Goal: Contribute content: Contribute content

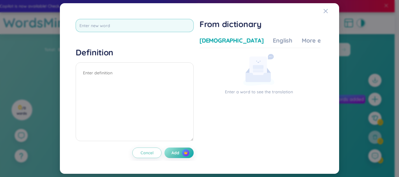
click at [124, 26] on input "text" at bounding box center [135, 25] width 118 height 13
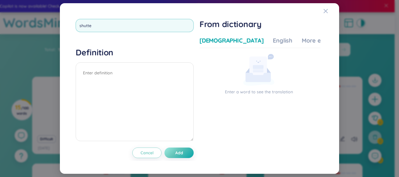
type input "shutter"
click at [145, 111] on textarea at bounding box center [135, 101] width 118 height 79
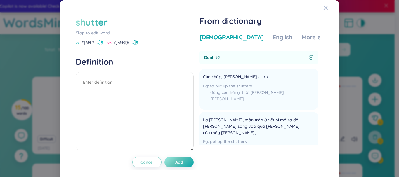
click at [100, 43] on icon at bounding box center [100, 42] width 6 height 5
click at [273, 39] on div "English" at bounding box center [283, 37] width 20 height 8
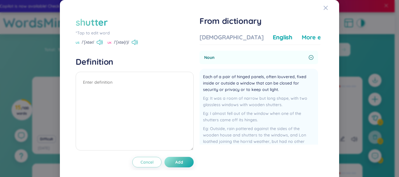
click at [301, 37] on div "More examples" at bounding box center [322, 37] width 42 height 8
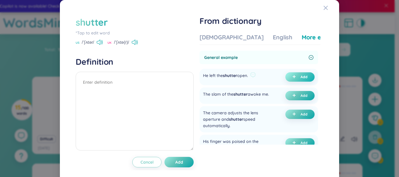
click at [292, 78] on icon "plus" at bounding box center [294, 77] width 4 height 4
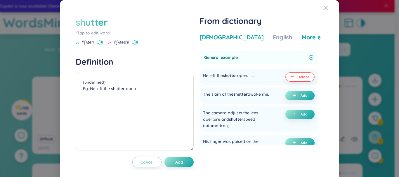
click at [218, 40] on div "[DEMOGRAPHIC_DATA]" at bounding box center [231, 37] width 64 height 8
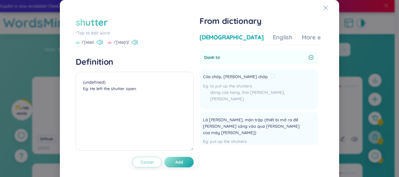
click at [230, 77] on span "Cửa chớp, cánh cửa chớp" at bounding box center [235, 77] width 65 height 7
click at [230, 76] on span "Cửa chớp, cánh cửa chớp" at bounding box center [235, 77] width 65 height 7
copy div "Cửa chớp, cánh cửa chớp"
click at [83, 77] on textarea "(undefined) Eg: He left the shutter open." at bounding box center [135, 111] width 118 height 79
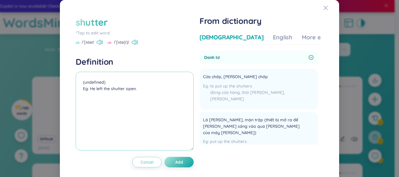
paste textarea "Cửa chớp, cánh cửa chớp (undefined) Eg: He left the shutter open."
click at [157, 94] on textarea "Cửa chớp, cánh cửa chớp (undefined) Eg: He left the shutter open." at bounding box center [135, 111] width 118 height 79
click at [170, 85] on textarea "Cửa chớp, cánh cửa chớp (undefined) Eg: He left the shutter open." at bounding box center [135, 111] width 118 height 79
click at [168, 82] on textarea "Cửa chớp, cánh cửa chớp (undefined) Eg: He left the shutter open." at bounding box center [135, 111] width 118 height 79
click at [146, 83] on textarea "Cửa chớp, cánh cửa chớp (undefined) Eg: He left the shutter open." at bounding box center [135, 111] width 118 height 79
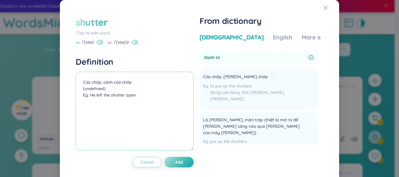
type textarea "Cửa chớp, cánh cửa chớp (undefined) Eg: He left the shutter open."
click at [282, 71] on li "Cửa chớp, cánh cửa chớp to put up the shutters đóng cửa hàng, thôi kinh doanh, …" at bounding box center [258, 89] width 118 height 41
click at [297, 84] on li "Cửa chớp, cánh cửa chớp to put up the shutters đóng cửa hàng, thôi kinh doanh, …" at bounding box center [258, 89] width 118 height 41
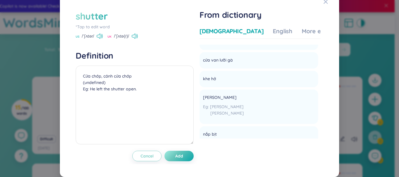
scroll to position [338, 0]
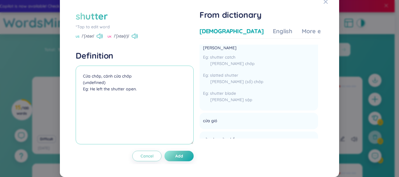
click at [149, 95] on textarea "Cửa chớp, cánh cửa chớp (undefined) Eg: He left the shutter open." at bounding box center [135, 105] width 118 height 79
drag, startPoint x: 174, startPoint y: 151, endPoint x: 173, endPoint y: 155, distance: 4.1
click at [174, 151] on button "Add" at bounding box center [178, 156] width 29 height 11
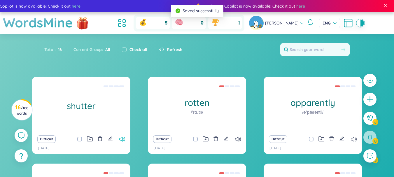
click at [123, 139] on icon at bounding box center [122, 139] width 6 height 5
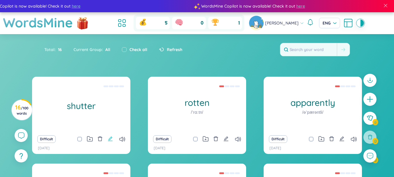
click at [112, 139] on icon "edit" at bounding box center [110, 138] width 5 height 5
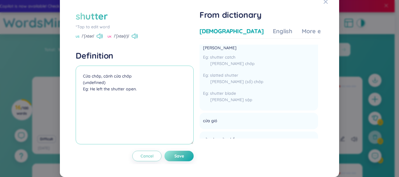
click at [133, 96] on textarea "Cửa chớp, cánh cửa chớp (undefined) Eg: He left the shutter open." at bounding box center [135, 105] width 118 height 79
click at [170, 118] on textarea "Cửa chớp, cánh cửa chớp (undefined) Eg: He left the shutter open." at bounding box center [135, 105] width 118 height 79
click at [184, 161] on button "Save" at bounding box center [178, 156] width 29 height 11
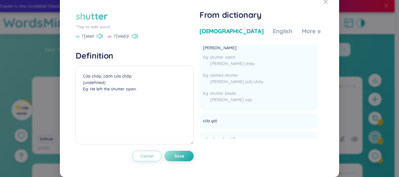
click at [175, 159] on span "Save" at bounding box center [179, 156] width 10 height 6
click at [323, 4] on icon "Close" at bounding box center [325, 1] width 5 height 5
click at [314, 4] on div "shutter *Tap to edit word US /ˈʃʌtər/ UK /ˈʃʌtə(r)/ Definition Cửa chớp, cánh c…" at bounding box center [199, 85] width 279 height 183
click at [341, 22] on div "shutter *Tap to edit word US /ˈʃʌtər/ UK /ˈʃʌtə(r)/ Definition Cửa chớp, cánh c…" at bounding box center [199, 88] width 399 height 177
click at [330, 10] on span "Close" at bounding box center [331, 2] width 16 height 16
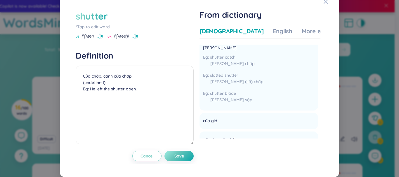
click at [374, 40] on div "shutter *Tap to edit word US /ˈʃʌtər/ UK /ˈʃʌtə(r)/ Definition Cửa chớp, cánh c…" at bounding box center [199, 88] width 399 height 177
click at [373, 41] on div "shutter *Tap to edit word US /ˈʃʌtər/ UK /ˈʃʌtə(r)/ Definition Cửa chớp, cánh c…" at bounding box center [199, 88] width 399 height 177
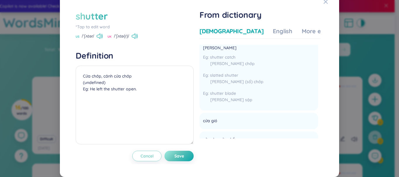
click at [35, 14] on div "shutter *Tap to edit word US /ˈʃʌtər/ UK /ˈʃʌtə(r)/ Definition Cửa chớp, cánh c…" at bounding box center [199, 88] width 399 height 177
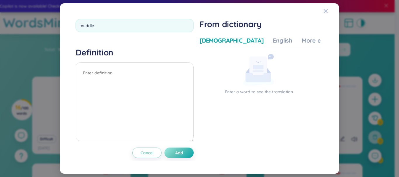
type input "muddled"
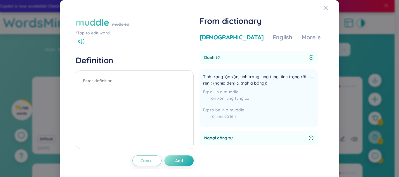
click at [233, 79] on span "Tình trạng lộn xộn, tình trạng lung tung, tình trạng rối ren ( (nghĩa đen) & (n…" at bounding box center [255, 80] width 104 height 13
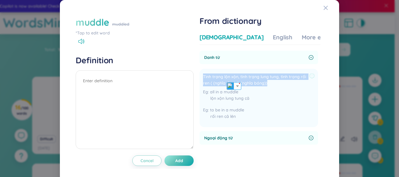
click at [233, 79] on span "Tình trạng lộn xộn, tình trạng lung tung, tình trạng rối ren ( (nghĩa đen) & (n…" at bounding box center [255, 80] width 104 height 13
copy div "Tình trạng lộn xộn, tình trạng lung tung, tình trạng rối ren ( (nghĩa đen) & (n…"
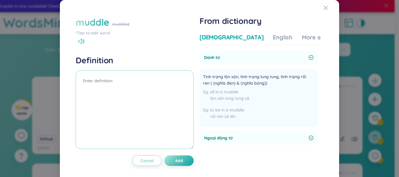
click at [151, 88] on textarea at bounding box center [135, 109] width 118 height 79
paste textarea "Tình trạng lộn xộn, tình trạng lung tung, tình trạng rối ren ( (nghĩa đen) & (n…"
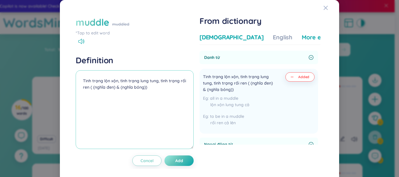
type textarea "Tình trạng lộn xộn, tình trạng lung tung, tình trạng rối ren ( (nghĩa đen) & (n…"
click at [301, 39] on div "More examples" at bounding box center [322, 37] width 42 height 8
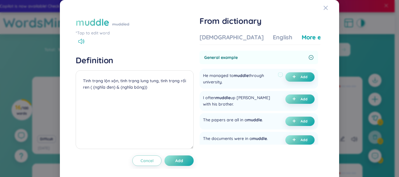
click at [246, 75] on span "muddle" at bounding box center [240, 75] width 15 height 5
click at [246, 76] on span "muddle" at bounding box center [240, 75] width 15 height 5
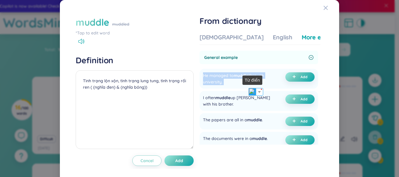
click at [254, 91] on img at bounding box center [252, 92] width 8 height 8
click at [261, 80] on div "He managed to muddle through university." at bounding box center [239, 78] width 72 height 13
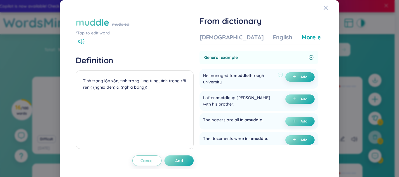
scroll to position [88, 0]
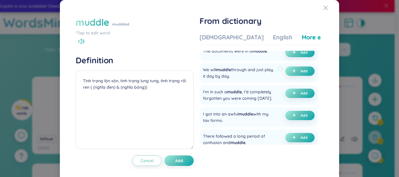
click at [232, 73] on div "We will muddle through and just play it day by day." at bounding box center [239, 73] width 72 height 13
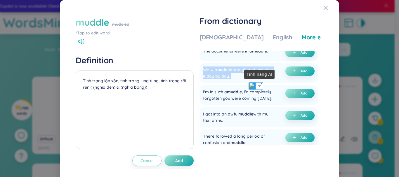
click at [256, 85] on img at bounding box center [259, 86] width 7 height 7
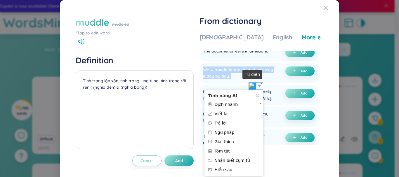
click at [254, 86] on img at bounding box center [252, 86] width 8 height 8
click at [272, 90] on div "I'm in such a muddle , I'd completely forgotten you were coming [DATE]." at bounding box center [243, 95] width 80 height 13
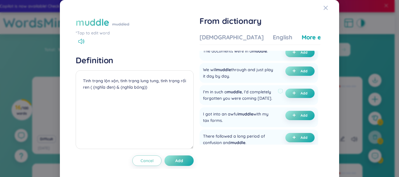
scroll to position [58, 0]
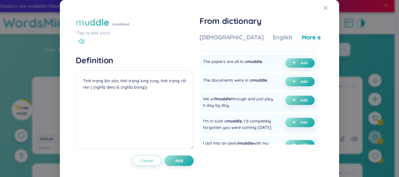
click at [124, 25] on div "muddled" at bounding box center [120, 24] width 17 height 6
click at [240, 39] on div "Vietnamese English More examples" at bounding box center [271, 39] width 144 height 12
click at [229, 36] on div "[DEMOGRAPHIC_DATA]" at bounding box center [231, 37] width 64 height 8
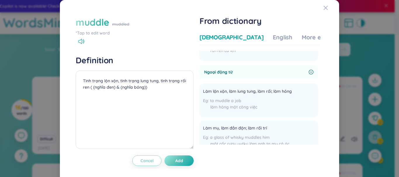
scroll to position [0, 0]
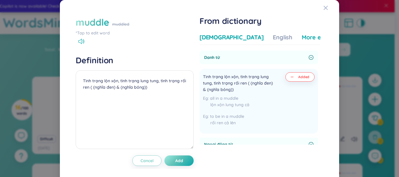
click at [301, 40] on div "More examples" at bounding box center [322, 37] width 42 height 8
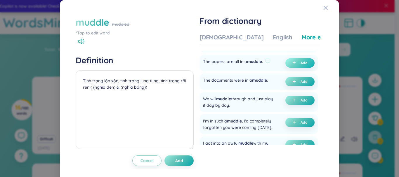
click at [288, 65] on button "Add" at bounding box center [299, 62] width 29 height 9
click at [179, 160] on span "Add" at bounding box center [179, 161] width 8 height 6
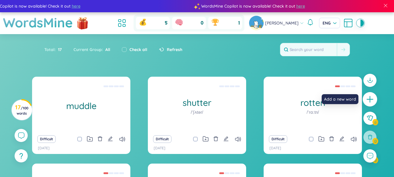
click at [373, 101] on icon "plus" at bounding box center [370, 99] width 8 height 8
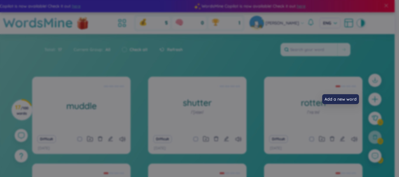
scroll to position [8, 0]
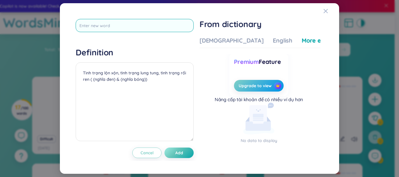
click at [117, 24] on input "text" at bounding box center [135, 25] width 118 height 13
type input "s"
type input "substitude"
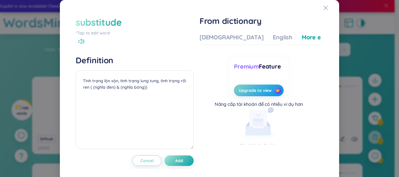
click at [223, 42] on div "Vietnamese English More examples" at bounding box center [271, 39] width 144 height 12
click at [219, 38] on div "[DEMOGRAPHIC_DATA]" at bounding box center [231, 37] width 64 height 8
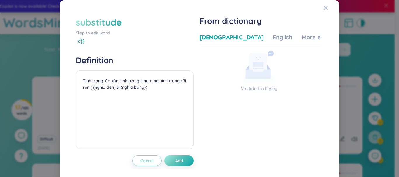
click at [246, 56] on icon at bounding box center [258, 67] width 31 height 32
click at [81, 41] on icon at bounding box center [81, 41] width 6 height 5
click at [102, 25] on div "substitude" at bounding box center [99, 22] width 46 height 13
drag, startPoint x: 109, startPoint y: 83, endPoint x: 107, endPoint y: 20, distance: 63.3
click at [107, 20] on div "substitude" at bounding box center [99, 22] width 46 height 13
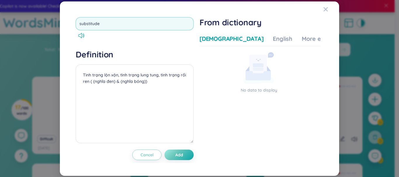
type input "substitute"
click at [163, 91] on textarea "Tình trạng lộn xộn, tình trạng lung tung, tình trạng rối ren ( (nghĩa đen) & (n…" at bounding box center [135, 103] width 118 height 79
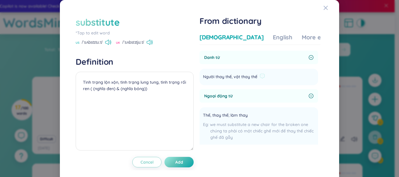
click at [240, 80] on span "Người thay thế, vật thay thế" at bounding box center [230, 77] width 54 height 7
copy section "Người thay thế, vật thay thế Add"
click at [144, 88] on textarea "Tình trạng lộn xộn, tình trạng lung tung, tình trạng rối ren ( (nghĩa đen) & (n…" at bounding box center [135, 111] width 118 height 79
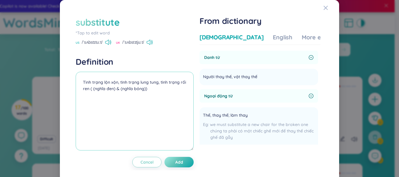
paste textarea "Người thay thế, vật thay thế"
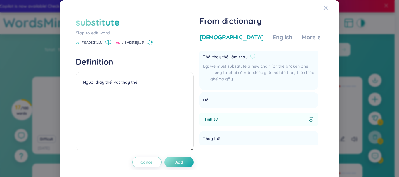
click at [225, 58] on span "Thế, thay thế; làm thay" at bounding box center [225, 57] width 45 height 7
copy div "Thế, thay thế; làm thay"
click at [90, 90] on textarea "Người thay thế, vật thay thế" at bounding box center [135, 111] width 118 height 79
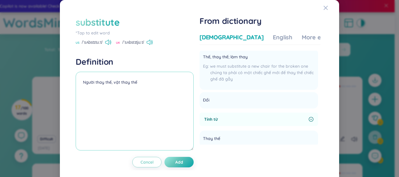
paste textarea "Thế, thay thế; làm thay"
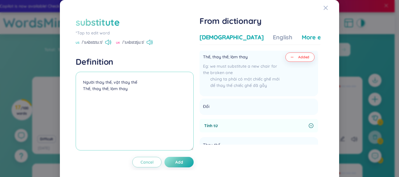
type textarea "Người thay thế, vật thay thế Thế, thay thế; làm thay"
click at [301, 36] on div "More examples" at bounding box center [322, 37] width 42 height 8
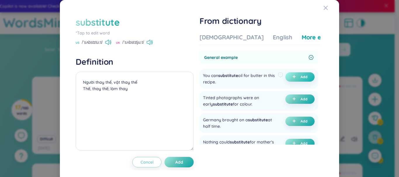
click at [293, 80] on button "Add" at bounding box center [299, 76] width 29 height 9
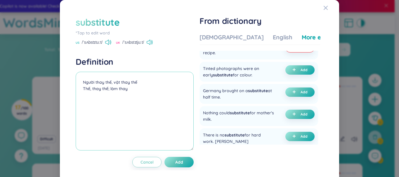
click at [148, 104] on textarea "Người thay thế, vật thay thế Thế, thay thế; làm thay (undefined) Eg: You can su…" at bounding box center [135, 111] width 118 height 79
click at [148, 101] on textarea "Người thay thế, vật thay thế Thế, thay thế; làm thay (undefined) Eg: You can su…" at bounding box center [135, 111] width 118 height 79
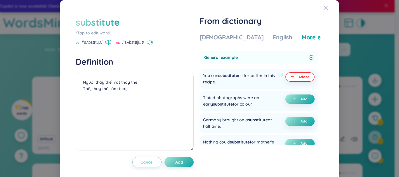
click at [237, 74] on span "substitute" at bounding box center [228, 75] width 20 height 5
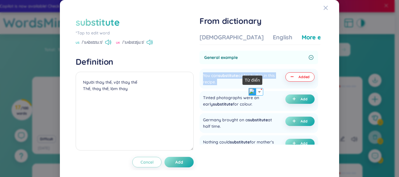
click at [253, 94] on img at bounding box center [252, 92] width 8 height 8
click at [180, 165] on span "Add" at bounding box center [179, 162] width 8 height 6
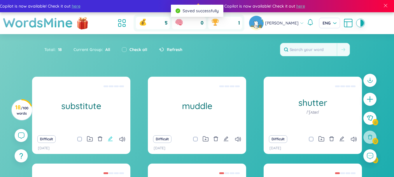
click at [112, 141] on icon "edit" at bounding box center [110, 138] width 5 height 5
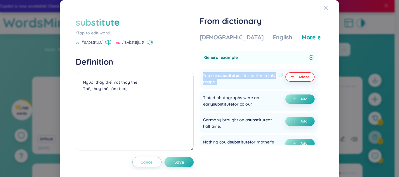
click at [221, 81] on div "You can substitute oil for butter in this recipe." at bounding box center [239, 78] width 72 height 13
drag, startPoint x: 220, startPoint y: 81, endPoint x: 211, endPoint y: 83, distance: 8.8
click at [217, 82] on div "You can substitute oil for butter in this recipe." at bounding box center [239, 78] width 72 height 13
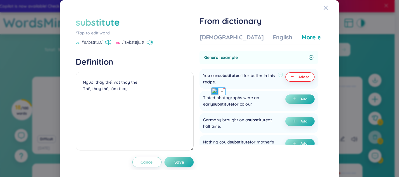
click at [211, 83] on div "You can substitute oil for butter in this recipe." at bounding box center [239, 78] width 72 height 13
click at [212, 83] on div "You can substitute oil for butter in this recipe." at bounding box center [239, 78] width 72 height 13
click at [215, 83] on div "You can substitute oil for butter in this recipe." at bounding box center [239, 78] width 72 height 13
click at [212, 94] on img at bounding box center [213, 92] width 8 height 8
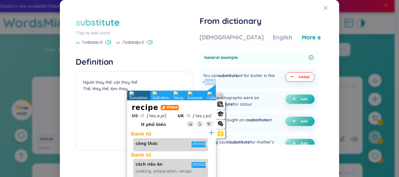
click at [142, 119] on section "recipe Video US [ˈres.ə.pi] UK [ˈres.ɪ.pi] 3 Ít phổ biến" at bounding box center [171, 115] width 89 height 30
click at [141, 114] on div at bounding box center [141, 115] width 3 height 3
click at [164, 78] on textarea "Người thay thế, vật thay thế Thế, thay thế; làm thay (undefined) Eg: You can su…" at bounding box center [135, 111] width 118 height 79
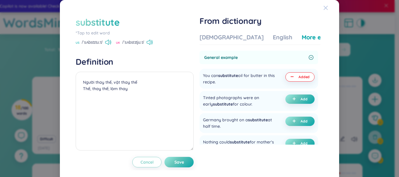
click at [327, 8] on span "Close" at bounding box center [331, 8] width 16 height 16
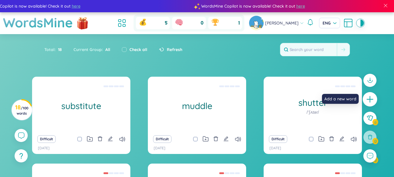
click at [366, 99] on icon "plus" at bounding box center [370, 99] width 8 height 8
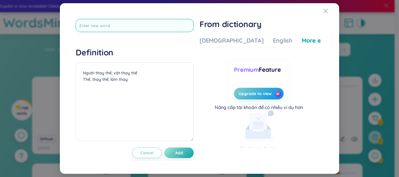
click at [118, 22] on input "text" at bounding box center [135, 25] width 118 height 13
type input "studious"
click at [140, 69] on div "Definition Người thay thế, vật thay thế Thế, thay thế; làm thay" at bounding box center [135, 95] width 118 height 96
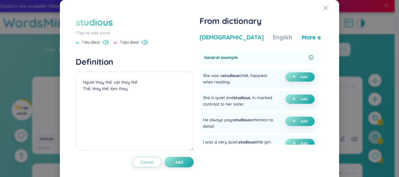
click at [219, 41] on div "[DEMOGRAPHIC_DATA]" at bounding box center [231, 37] width 64 height 8
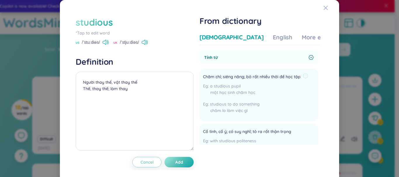
click at [231, 77] on span "Chăm chỉ; siêng năng; bỏ rất nhiều thời để học tập" at bounding box center [251, 77] width 97 height 7
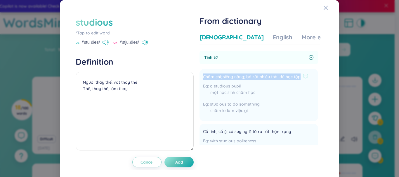
click at [231, 77] on span "Chăm chỉ; siêng năng; bỏ rất nhiều thời để học tập" at bounding box center [251, 77] width 97 height 7
copy div "Chăm chỉ; siêng năng; bỏ rất nhiều thời để học tập"
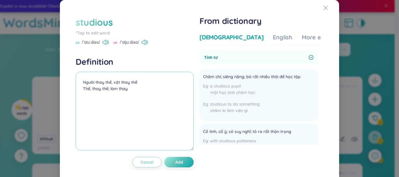
click at [85, 83] on textarea "Người thay thế, vật thay thế Thế, thay thế; làm thay" at bounding box center [135, 111] width 118 height 79
paste textarea "Chăm chỉ; siêng năng; bỏ rất nhiều thời để học tập"
type textarea "Chăm chỉ; siêng năng; bỏ rất nhiều thời để học tập"
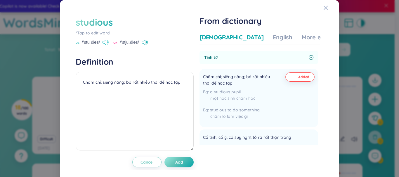
click at [106, 43] on icon at bounding box center [105, 42] width 6 height 5
click at [301, 38] on div "More examples" at bounding box center [322, 37] width 42 height 8
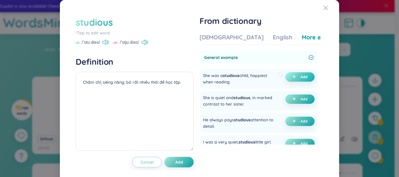
click at [290, 80] on button "Add" at bounding box center [299, 76] width 29 height 9
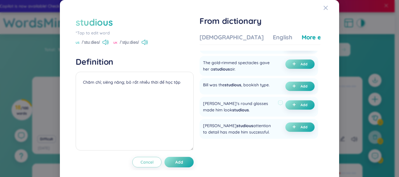
scroll to position [58, 0]
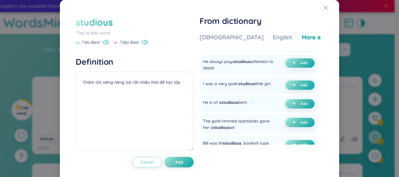
click at [240, 106] on div "He is of a studious bent." at bounding box center [225, 103] width 45 height 9
click at [253, 116] on img at bounding box center [252, 119] width 8 height 8
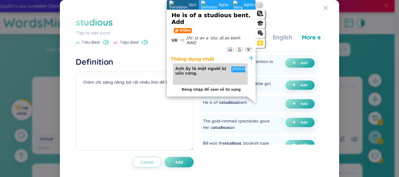
click at [238, 119] on div "The gold-rimmed spectacles gave her a studious air. Add" at bounding box center [258, 124] width 118 height 20
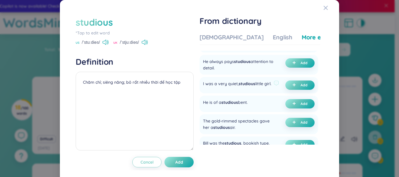
click at [241, 85] on span "studious" at bounding box center [246, 83] width 17 height 5
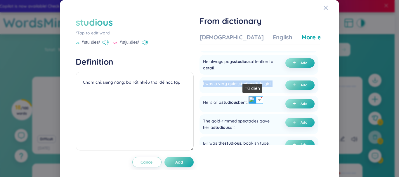
click at [249, 99] on img at bounding box center [252, 100] width 8 height 8
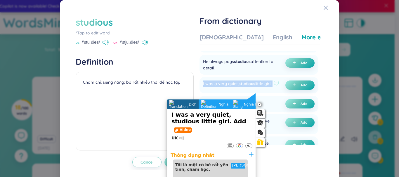
click at [230, 90] on div "I was a very quiet, studious little girl." at bounding box center [237, 85] width 68 height 9
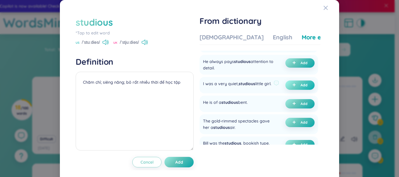
click at [294, 89] on button "Add" at bounding box center [299, 85] width 29 height 9
click at [178, 157] on button "Add" at bounding box center [178, 162] width 29 height 11
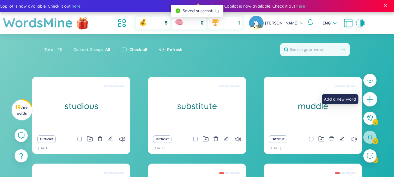
click at [366, 99] on icon "plus" at bounding box center [370, 99] width 8 height 8
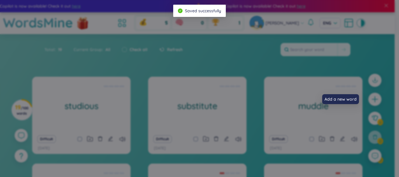
scroll to position [8, 0]
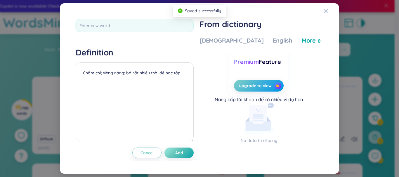
click at [115, 32] on div at bounding box center [135, 27] width 118 height 17
click at [126, 29] on input "text" at bounding box center [135, 25] width 118 height 13
type input "preface"
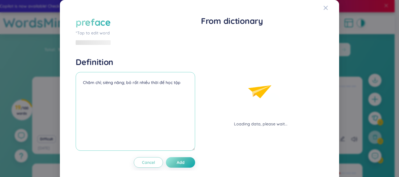
click at [142, 64] on div "Definition Chăm chỉ; siêng năng; bỏ rất nhiều thời để học tập" at bounding box center [135, 105] width 119 height 96
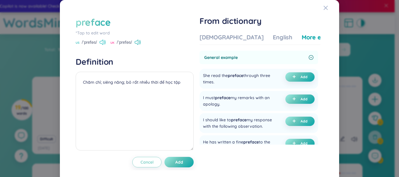
click at [103, 44] on icon at bounding box center [102, 42] width 6 height 5
click at [212, 37] on div "[DEMOGRAPHIC_DATA]" at bounding box center [231, 37] width 64 height 8
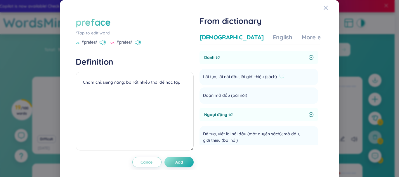
click at [261, 77] on span "Lời tựa, lời nói đầu, lời giới thiệu (sách)" at bounding box center [240, 77] width 74 height 7
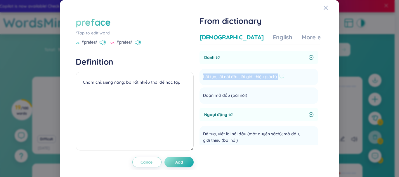
click at [261, 77] on span "Lời tựa, lời nói đầu, lời giới thiệu (sách)" at bounding box center [240, 77] width 74 height 7
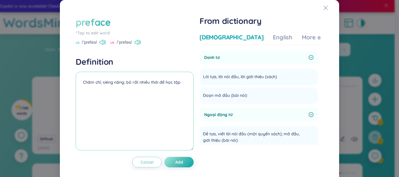
paste textarea "Lời tựa, lời nói đầu, lời giới thiệu (sách)"
type textarea "Lời tựa, lời nói đầu, lời giới thiệu (sách)"
click at [301, 37] on div "More examples" at bounding box center [322, 37] width 42 height 8
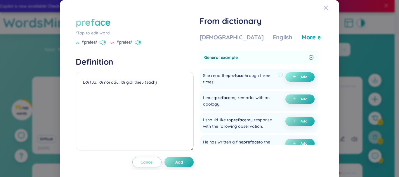
click at [292, 78] on span "plus" at bounding box center [295, 77] width 6 height 4
click at [177, 158] on button "Add" at bounding box center [178, 162] width 29 height 11
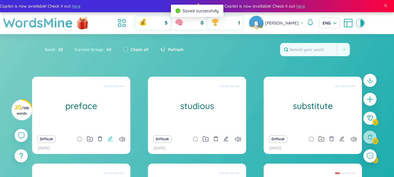
click at [109, 137] on icon "edit" at bounding box center [110, 138] width 5 height 5
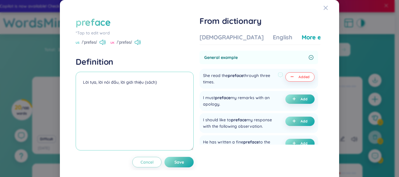
click at [149, 96] on textarea "Lời tựa, lời nói đầu, lời giới thiệu (sách) (undefined) Eg: She read the prefac…" at bounding box center [135, 111] width 118 height 79
click at [227, 77] on div "She read the preface through three times." at bounding box center [239, 78] width 72 height 13
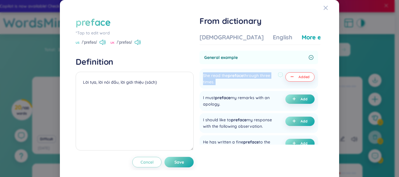
click at [227, 77] on div "She read the preface through three times." at bounding box center [239, 78] width 72 height 13
click at [251, 95] on img at bounding box center [252, 92] width 8 height 8
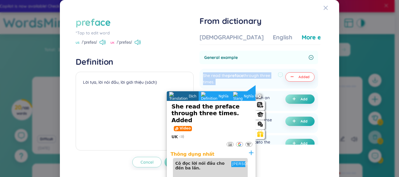
click at [266, 82] on div "She read the preface through three times." at bounding box center [239, 78] width 72 height 13
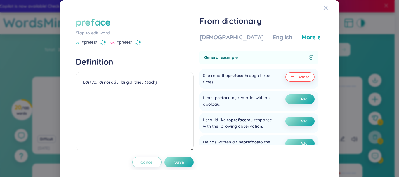
click at [346, 96] on div "preface *Tap to edit word US /ˈprefəs/ UK /ˈprefəs/ Definition Lời tựa, lời nói…" at bounding box center [199, 88] width 399 height 177
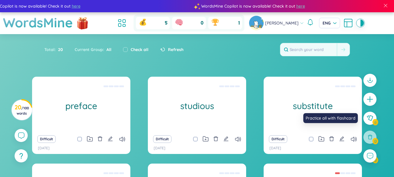
click at [375, 92] on div at bounding box center [370, 121] width 19 height 101
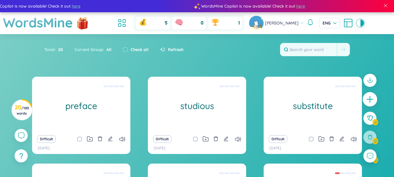
click at [373, 100] on icon "plus" at bounding box center [370, 99] width 8 height 8
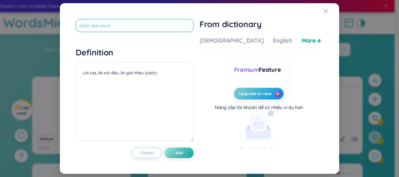
click at [112, 23] on input "text" at bounding box center [135, 25] width 118 height 13
type input "restore"
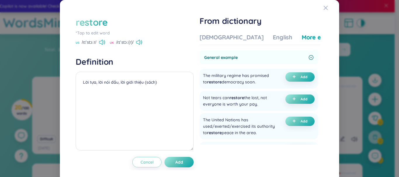
click at [209, 31] on div "From dictionary Vietnamese English More examples General example The military r…" at bounding box center [259, 85] width 121 height 139
click at [212, 38] on div "[DEMOGRAPHIC_DATA]" at bounding box center [231, 37] width 64 height 8
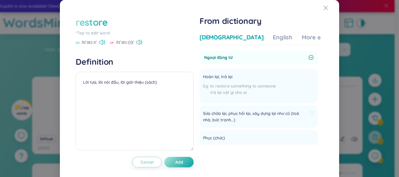
click at [226, 114] on span "Sửa chữa lại, phục hồi lại, xây dựng lại như cũ (toà nhà, bức tranh...)" at bounding box center [255, 116] width 104 height 13
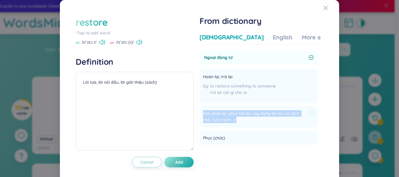
click at [226, 114] on span "Sửa chữa lại, phục hồi lại, xây dựng lại như cũ (toà nhà, bức tranh...)" at bounding box center [255, 116] width 104 height 13
copy li "Sửa chữa lại, phục hồi lại, xây dựng lại như cũ (toà nhà, bức tranh...) Add"
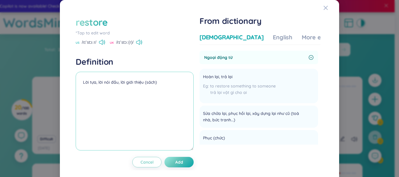
click at [165, 84] on textarea "Lời tựa, lời nói đầu, lời giới thiệu (sách)" at bounding box center [135, 111] width 118 height 79
paste textarea "Sửa chữa lại, phục hồi lại, xây dựng lại như cũ (toà nhà, bức tranh..."
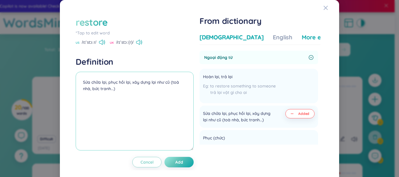
type textarea "Sửa chữa lại, phục hồi lại, xây dựng lại như cũ (toà nhà, bức tranh...)"
click at [301, 39] on div "More examples" at bounding box center [322, 37] width 42 height 8
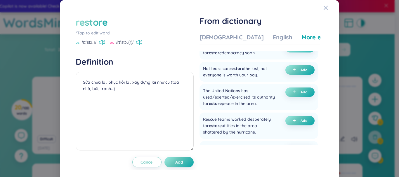
scroll to position [0, 0]
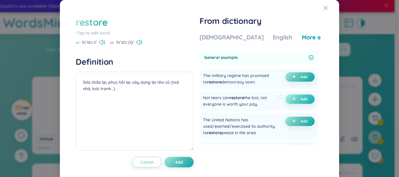
click at [292, 97] on span "plus" at bounding box center [295, 99] width 6 height 4
click at [113, 102] on textarea "Sửa chữa lại, phục hồi lại, xây dựng lại như cũ (toà nhà, bức tranh...) (undefi…" at bounding box center [135, 111] width 118 height 79
click at [220, 100] on div "Not tears can restore the lost, not everyone is worth your pay." at bounding box center [239, 101] width 72 height 13
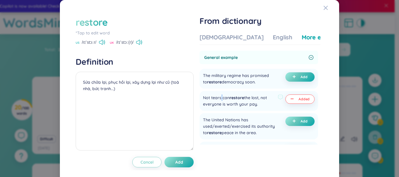
click at [220, 100] on div "Not tears can restore the lost, not everyone is worth your pay." at bounding box center [239, 101] width 72 height 13
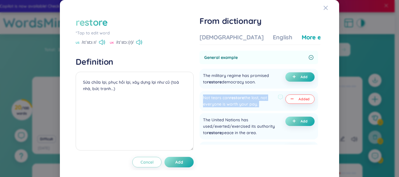
click at [220, 100] on div "Not tears can restore the lost, not everyone is worth your pay." at bounding box center [239, 101] width 72 height 13
click at [253, 115] on img at bounding box center [252, 114] width 8 height 8
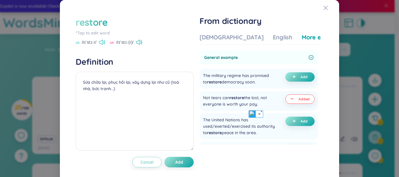
click at [104, 43] on icon at bounding box center [102, 42] width 6 height 5
click at [181, 163] on span "Add" at bounding box center [179, 162] width 8 height 6
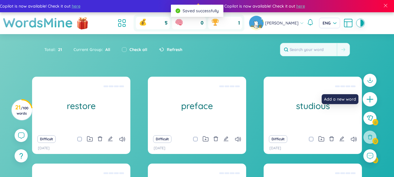
click at [374, 94] on div at bounding box center [370, 99] width 15 height 15
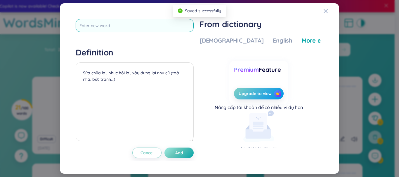
click at [140, 31] on input "text" at bounding box center [135, 25] width 118 height 13
type input "recollect"
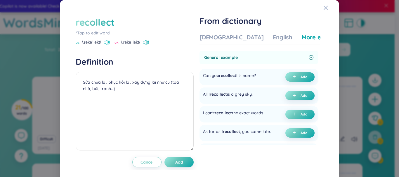
click at [104, 43] on icon at bounding box center [107, 42] width 6 height 5
click at [291, 81] on button "Add" at bounding box center [299, 76] width 29 height 9
click at [218, 39] on div "[DEMOGRAPHIC_DATA]" at bounding box center [231, 37] width 64 height 8
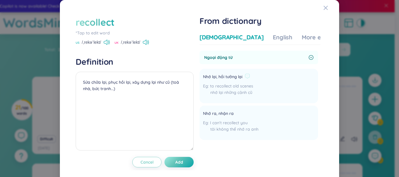
click at [219, 78] on span "Nhớ lại, hồi tưởng lại" at bounding box center [222, 77] width 39 height 7
click at [220, 78] on span "Nhớ lại, hồi tưởng lại" at bounding box center [222, 77] width 39 height 7
copy div "Nhớ lại, hồi tưởng lại"
click at [83, 78] on textarea "(undefined) Eg: Can you recollect his name?" at bounding box center [135, 111] width 118 height 79
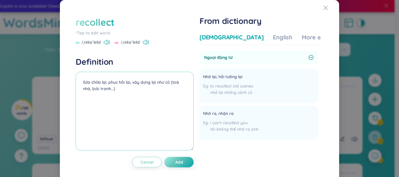
paste textarea "Nhớ lại, hồi tưởng lại (undefined) Eg: Can you recollect his name?"
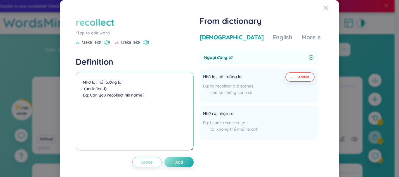
type textarea "Nhớ lại, hồi tưởng lại (undefined) Eg: Can you recollect his name?"
click at [181, 156] on div "recollect *Tap to edit word US /ˌrekəˈlekt/ UK /ˌrekəˈlekt/ Definition Nhớ lại,…" at bounding box center [135, 92] width 118 height 152
click at [179, 164] on span "Add" at bounding box center [179, 162] width 8 height 6
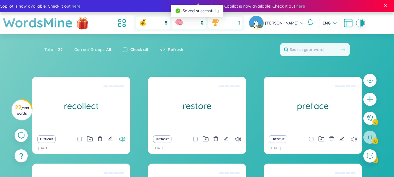
click at [120, 139] on icon at bounding box center [122, 139] width 6 height 5
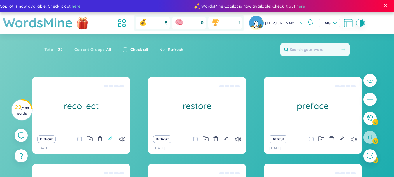
click at [107, 140] on div "Difficult" at bounding box center [81, 139] width 92 height 8
click at [112, 138] on icon "edit" at bounding box center [110, 139] width 5 height 5
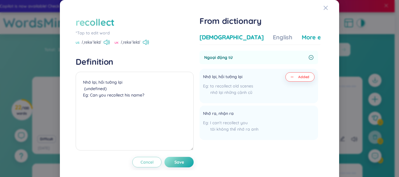
click at [301, 37] on div "More examples" at bounding box center [322, 37] width 42 height 8
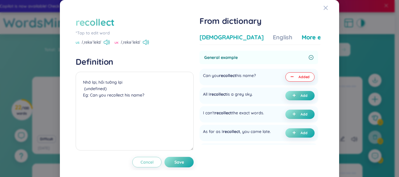
click at [224, 39] on div "[DEMOGRAPHIC_DATA]" at bounding box center [231, 37] width 64 height 8
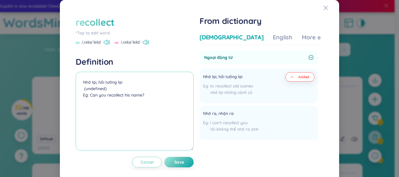
click at [158, 105] on textarea "Nhớ lại, hồi tưởng lại (undefined) Eg: Can you recollect his name?" at bounding box center [135, 111] width 118 height 79
click at [370, 94] on div "recollect *Tap to edit word US /ˌrekəˈlekt/ UK /ˌrekəˈlekt/ Definition Nhớ lại,…" at bounding box center [199, 88] width 399 height 177
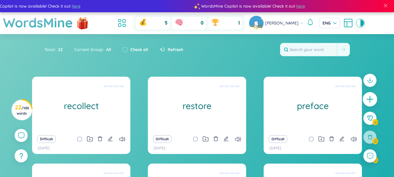
click at [369, 97] on icon "plus" at bounding box center [370, 99] width 8 height 8
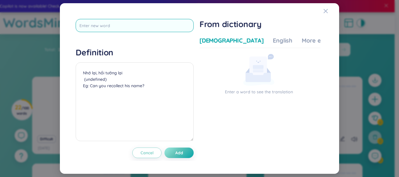
click at [151, 26] on input "text" at bounding box center [135, 25] width 118 height 13
type input "recollection"
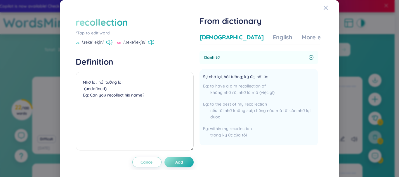
click at [77, 44] on span "US" at bounding box center [78, 43] width 4 height 5
click at [109, 41] on icon at bounding box center [109, 42] width 6 height 5
click at [235, 76] on span "Sự nhớ lại, hồi tưởng; ký ức, hồi ức" at bounding box center [235, 77] width 65 height 7
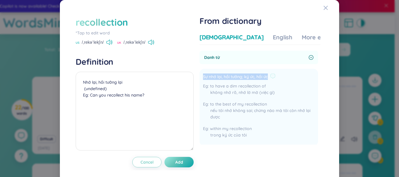
click at [235, 76] on span "Sự nhớ lại, hồi tưởng; ký ức, hồi ức" at bounding box center [235, 77] width 65 height 7
copy div "Sự nhớ lại, hồi tưởng; ký ức, hồi ức"
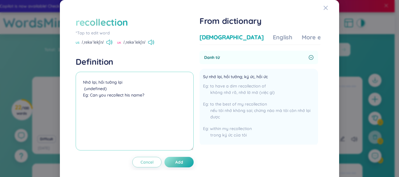
click at [120, 78] on textarea "Nhớ lại, hồi tưởng lại (undefined) Eg: Can you recollect his name?" at bounding box center [135, 111] width 118 height 79
paste textarea "Sự nhớ lại, hồi tưởng; ký ức, hồi ức"
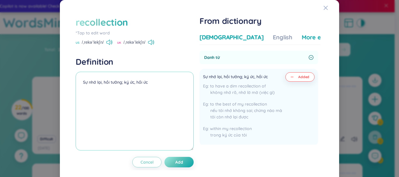
type textarea "Sự nhớ lại, hồi tưởng; ký ức, hồi ức"
click at [301, 35] on div "More examples" at bounding box center [322, 37] width 42 height 8
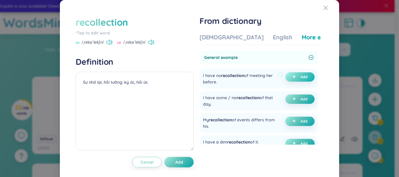
click at [300, 79] on span "Add" at bounding box center [303, 77] width 7 height 5
click at [183, 161] on button "Add" at bounding box center [178, 162] width 29 height 11
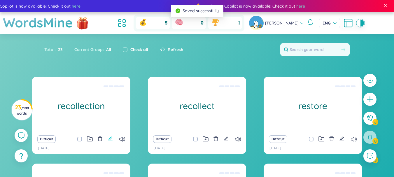
click at [110, 140] on icon "edit" at bounding box center [110, 138] width 5 height 5
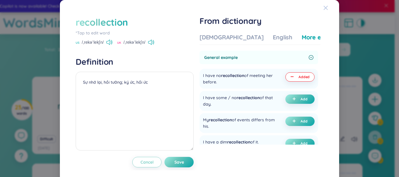
click at [323, 8] on icon "Close" at bounding box center [325, 8] width 4 height 4
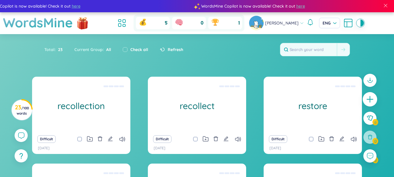
click at [373, 98] on icon "plus" at bounding box center [370, 99] width 8 height 8
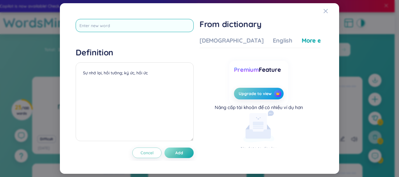
click at [92, 31] on input "text" at bounding box center [135, 25] width 118 height 13
type input "0"
type input "predator"
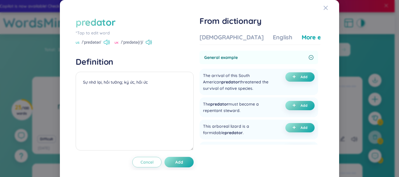
click at [109, 43] on icon at bounding box center [107, 42] width 6 height 5
click at [229, 39] on div "[DEMOGRAPHIC_DATA]" at bounding box center [231, 37] width 64 height 8
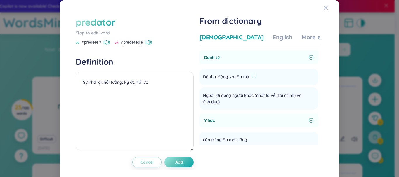
click at [228, 81] on div "Dã thú, động vật ăn thịt" at bounding box center [230, 76] width 54 height 9
click at [230, 77] on span "Dã thú, động vật ăn thịt" at bounding box center [226, 77] width 46 height 7
copy li "Dã thú, động vật ăn thịt Add"
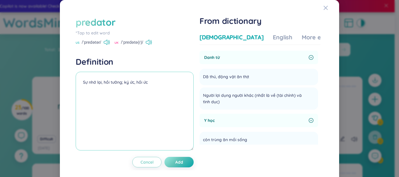
click at [123, 79] on textarea "Sự nhớ lại, hồi tưởng; ký ức, hồi ức" at bounding box center [135, 111] width 118 height 79
paste textarea "Dã thú, động vật ăn thịt"
click at [118, 88] on textarea "Dã thú, động vật ăn thịt" at bounding box center [135, 111] width 118 height 79
type textarea "Dã thú, động vật ăn thịt"
click at [301, 39] on div "More examples" at bounding box center [322, 37] width 42 height 8
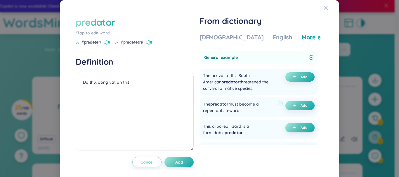
click at [242, 104] on div "The predator must become a repentant steward." at bounding box center [239, 107] width 72 height 13
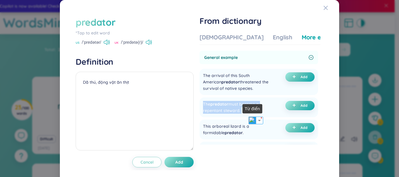
click at [255, 121] on img at bounding box center [252, 121] width 8 height 8
click at [292, 106] on span "plus" at bounding box center [295, 106] width 6 height 4
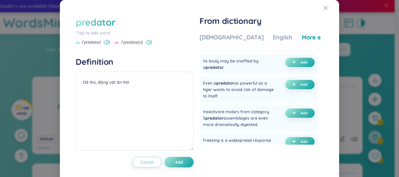
scroll to position [146, 0]
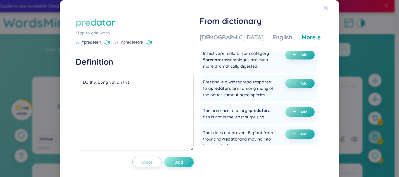
click at [173, 159] on button "Add" at bounding box center [178, 162] width 29 height 11
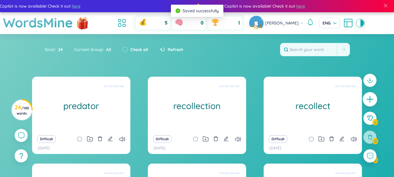
click at [365, 98] on div at bounding box center [370, 99] width 15 height 15
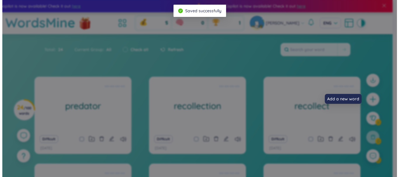
scroll to position [8, 0]
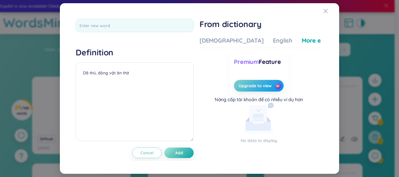
click at [112, 17] on div "Definition Dã thú, động vật ăn thịt Cancel Add From dictionary Vietnamese Engli…" at bounding box center [199, 88] width 253 height 145
click at [111, 28] on input "text" at bounding box center [135, 25] width 118 height 13
type input "predatory"
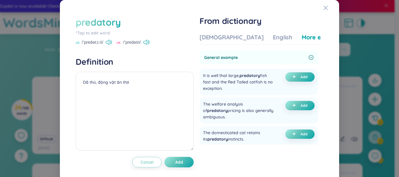
click at [105, 46] on div "predatory *Tap to edit word US /ˈpredətɔːri/ [GEOGRAPHIC_DATA] /ˈpredətri/ Defi…" at bounding box center [135, 92] width 118 height 152
click at [107, 42] on icon at bounding box center [109, 42] width 6 height 5
drag, startPoint x: 216, startPoint y: 29, endPoint x: 217, endPoint y: 32, distance: 3.6
click at [217, 31] on div "From dictionary Vietnamese English More examples General example It is well tha…" at bounding box center [259, 85] width 121 height 139
click at [219, 35] on div "[DEMOGRAPHIC_DATA]" at bounding box center [231, 37] width 64 height 8
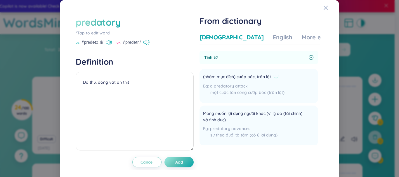
click at [237, 76] on span "(nhằm mục đích) cướp bóc, trấn lột" at bounding box center [237, 77] width 68 height 7
copy div "(nhằm mục đích) cướp bóc, trấn lột"
drag, startPoint x: 128, startPoint y: 74, endPoint x: 128, endPoint y: 77, distance: 3.8
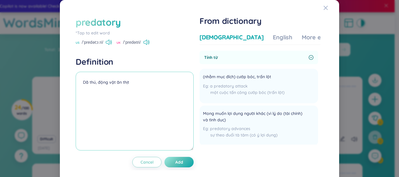
paste textarea "(nhằm mục đích) cướp bóc, trấn lộ"
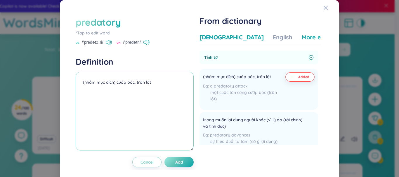
type textarea "(nhằm mục đích) cướp bóc, trấn lột"
click at [301, 39] on div "More examples" at bounding box center [322, 37] width 42 height 8
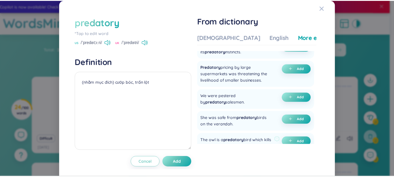
scroll to position [117, 0]
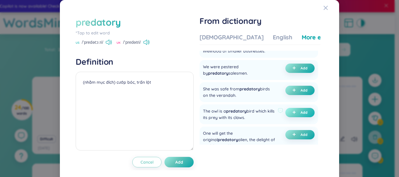
click at [289, 110] on button "Add" at bounding box center [299, 112] width 29 height 9
click at [179, 161] on span "Add" at bounding box center [179, 162] width 8 height 6
